Goal: Information Seeking & Learning: Learn about a topic

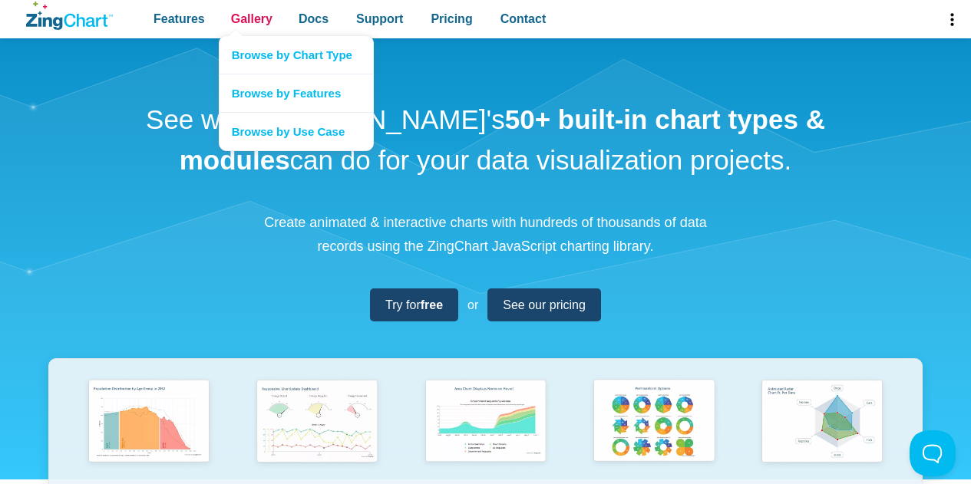
click at [233, 14] on span "Gallery" at bounding box center [251, 18] width 41 height 21
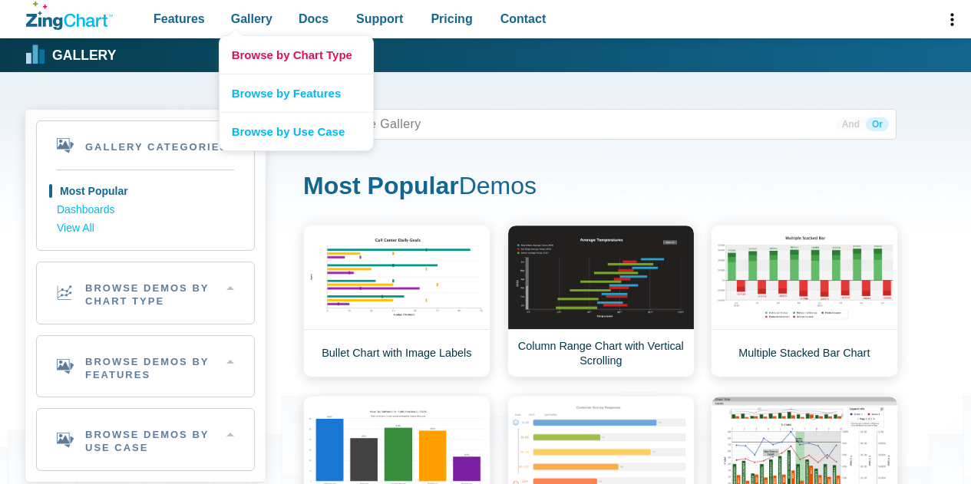
click at [261, 44] on link "Browse by Chart Type" at bounding box center [295, 55] width 153 height 38
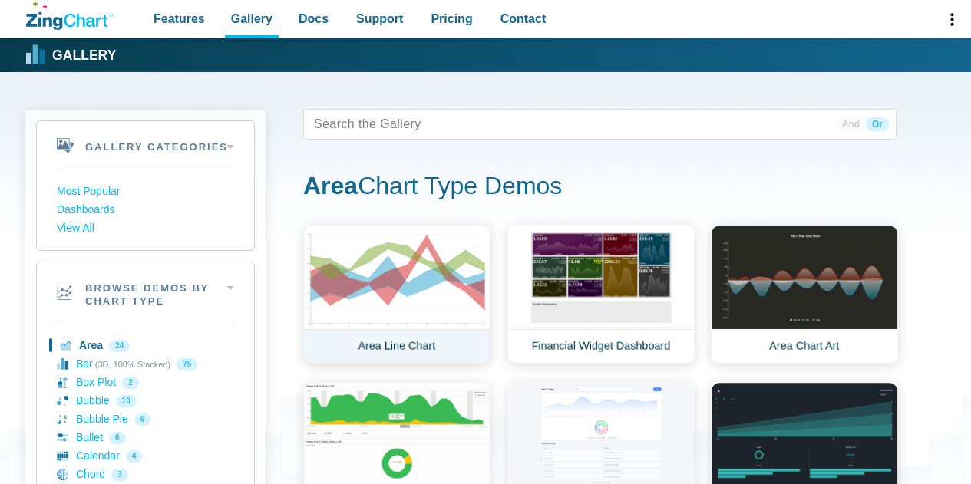
click at [412, 270] on link "Area Line Chart" at bounding box center [396, 294] width 187 height 139
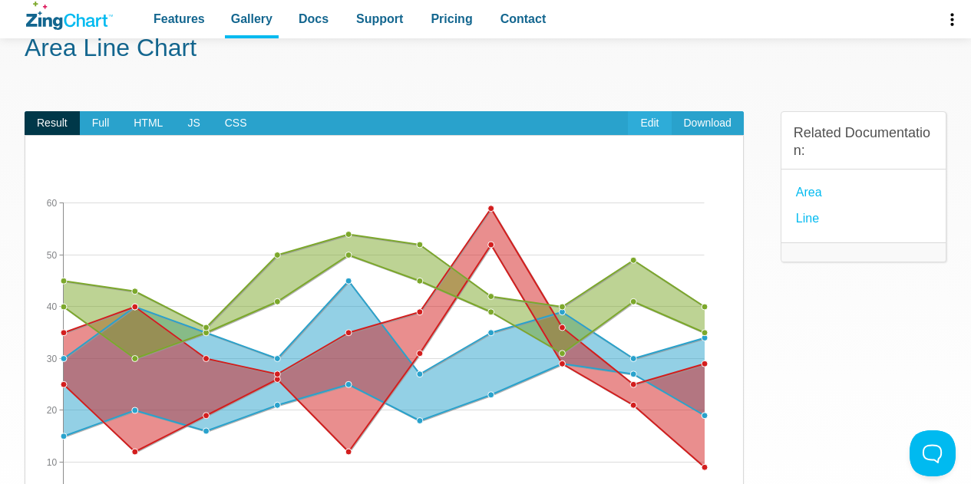
click at [650, 122] on link "Edit" at bounding box center [649, 123] width 43 height 25
